Goal: Find specific page/section: Find specific page/section

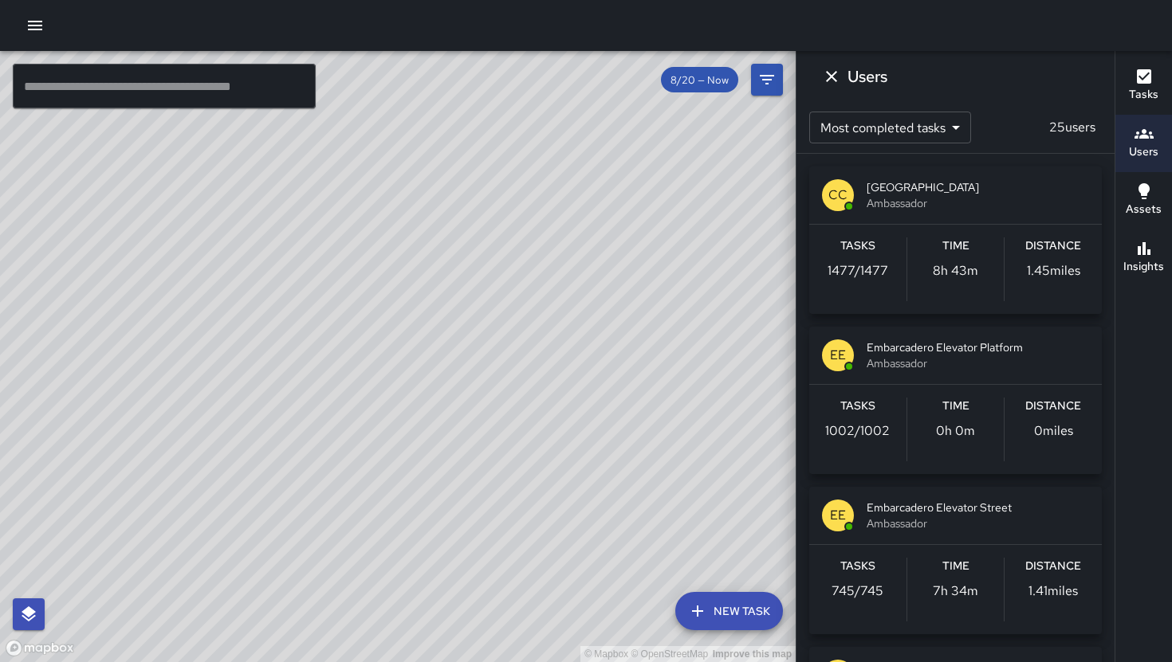
scroll to position [1887, 0]
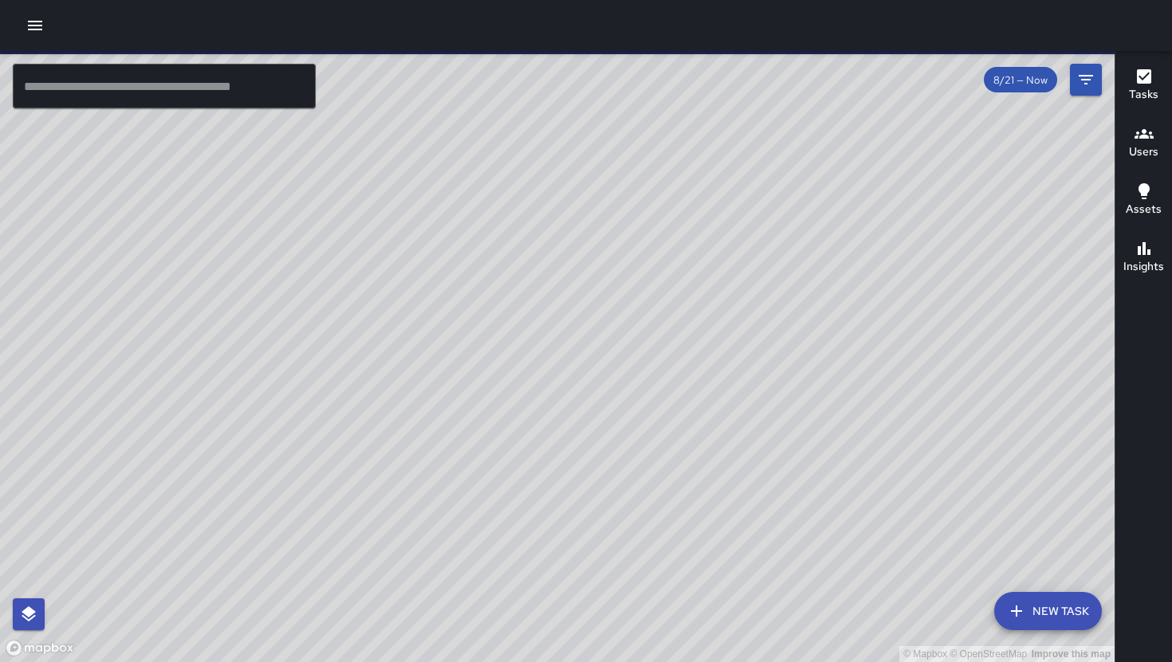
click at [1144, 143] on h6 "Users" at bounding box center [1143, 152] width 29 height 18
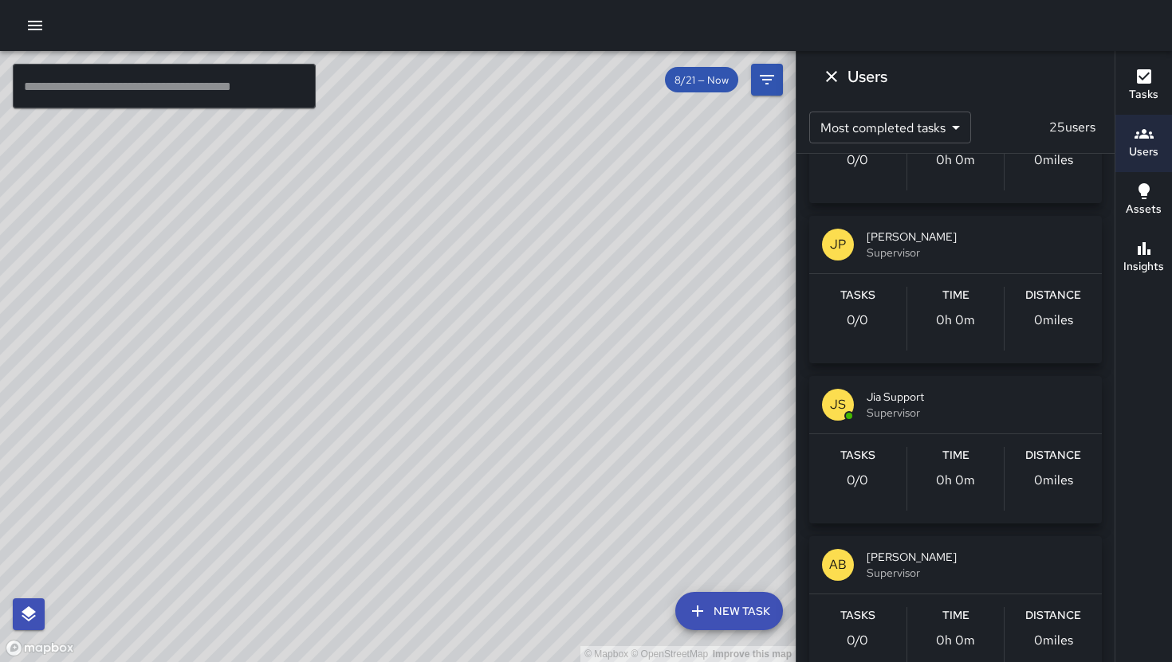
scroll to position [3510, 0]
